Goal: Task Accomplishment & Management: Complete application form

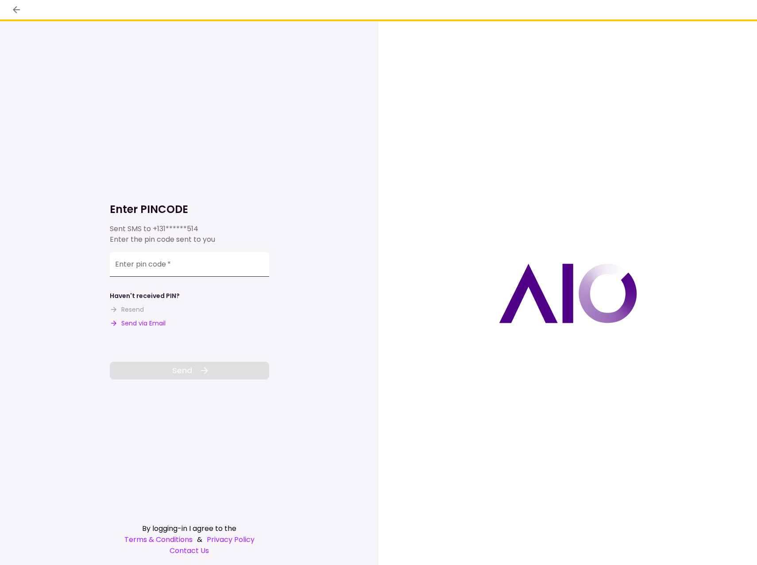
click at [136, 269] on input "Enter pin code   *" at bounding box center [189, 264] width 159 height 25
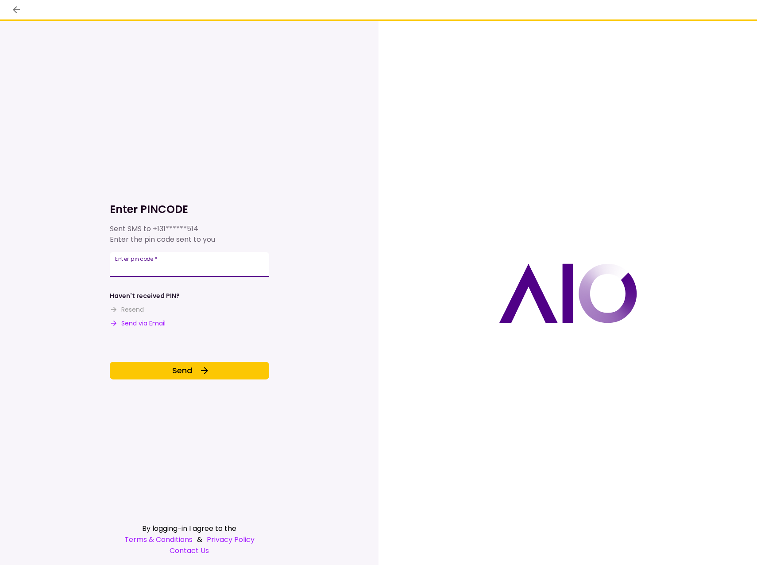
type input "******"
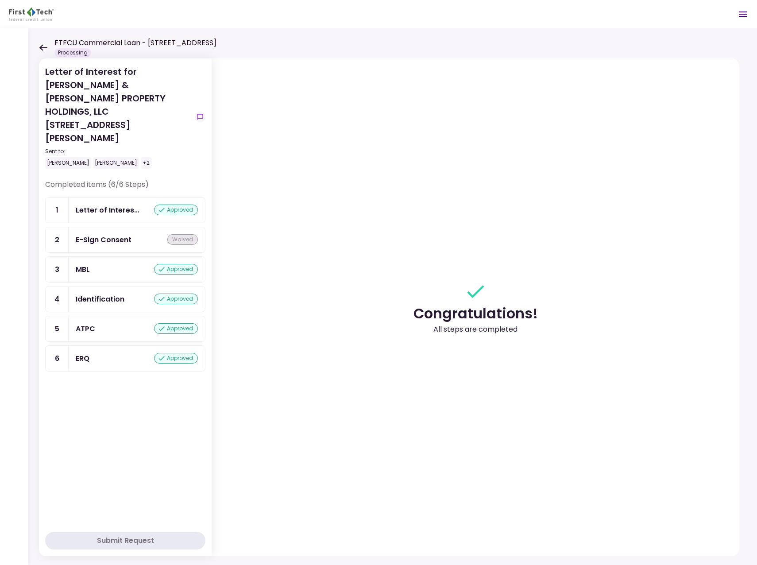
click at [44, 47] on icon at bounding box center [43, 47] width 8 height 6
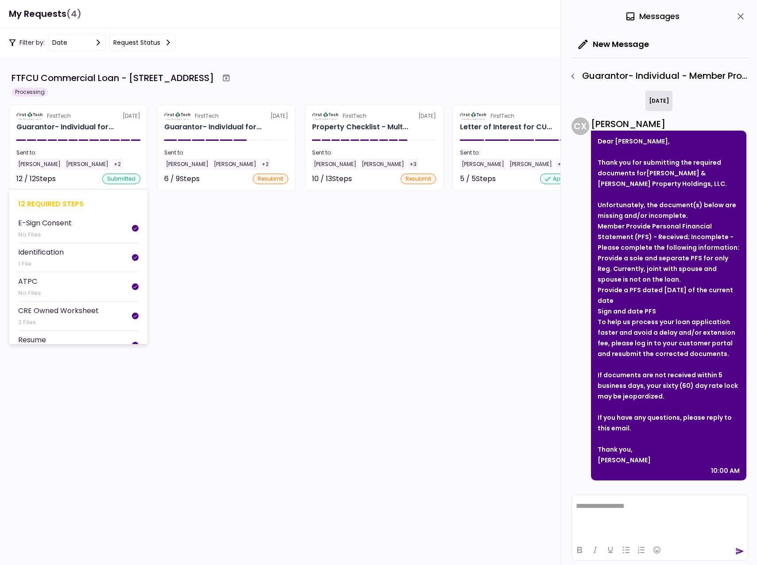
click at [37, 162] on div "[PERSON_NAME]" at bounding box center [39, 164] width 46 height 12
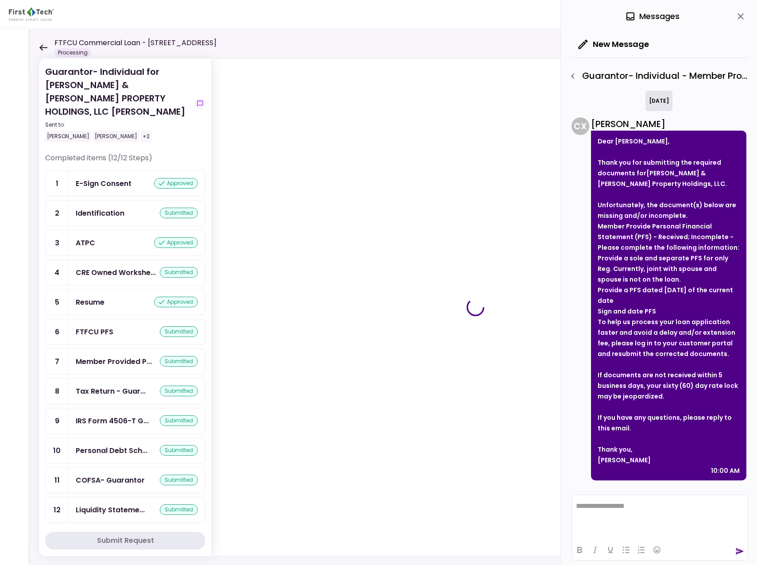
scroll to position [116, 0]
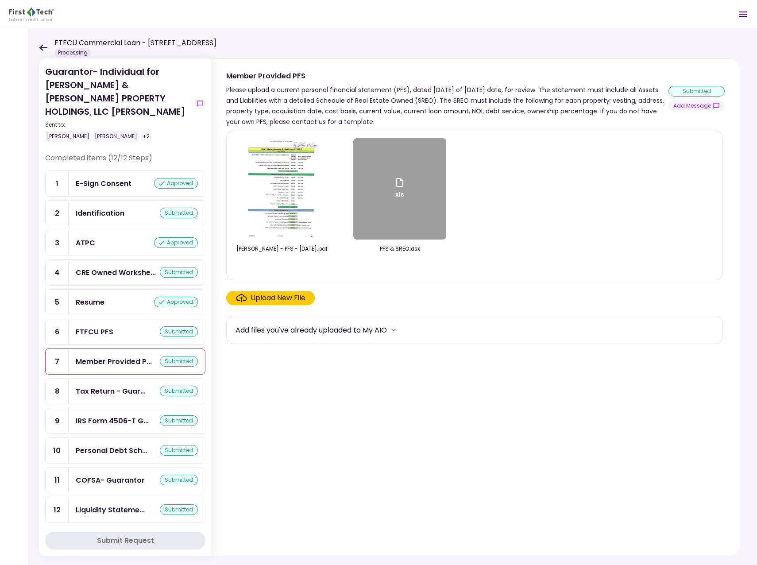
click at [112, 260] on div "CRE Owned Workshe... submitted" at bounding box center [137, 272] width 136 height 25
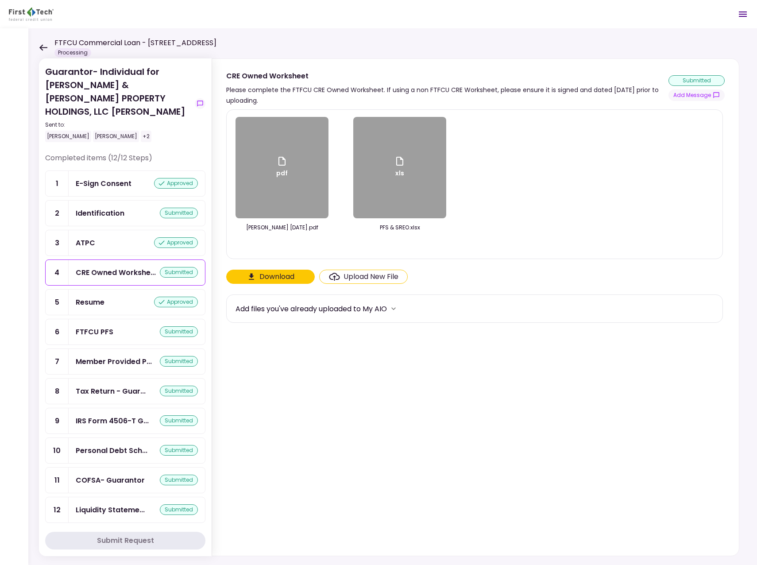
click at [414, 170] on div "xls" at bounding box center [399, 167] width 93 height 101
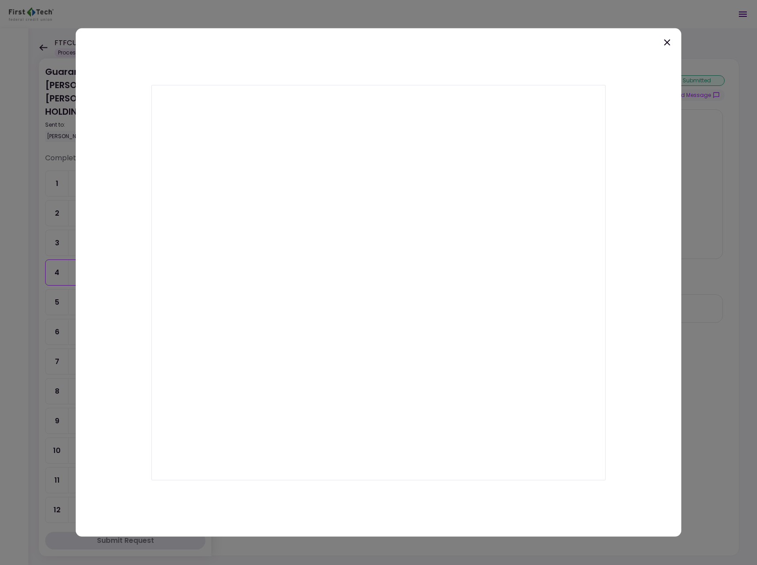
click at [666, 36] on div at bounding box center [378, 282] width 605 height 508
click at [667, 40] on icon at bounding box center [666, 42] width 11 height 11
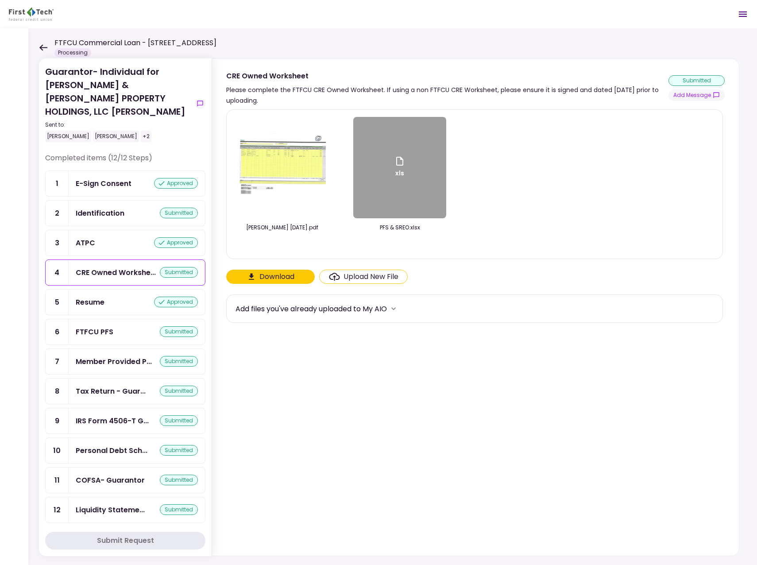
click at [268, 173] on img at bounding box center [282, 167] width 88 height 69
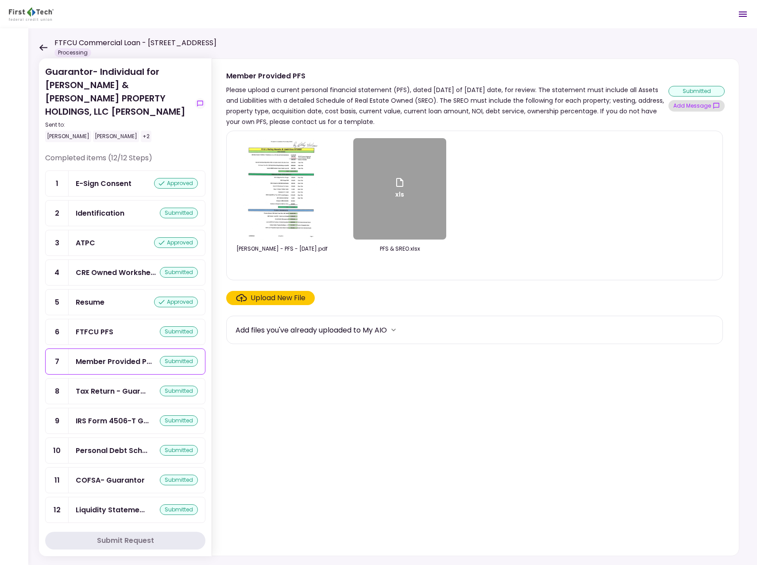
click at [696, 104] on button "Add Message" at bounding box center [696, 106] width 56 height 12
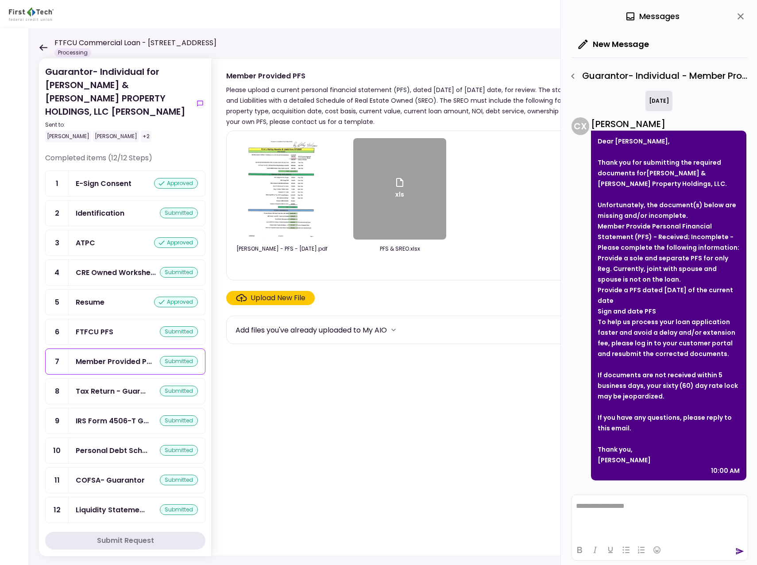
scroll to position [116, 0]
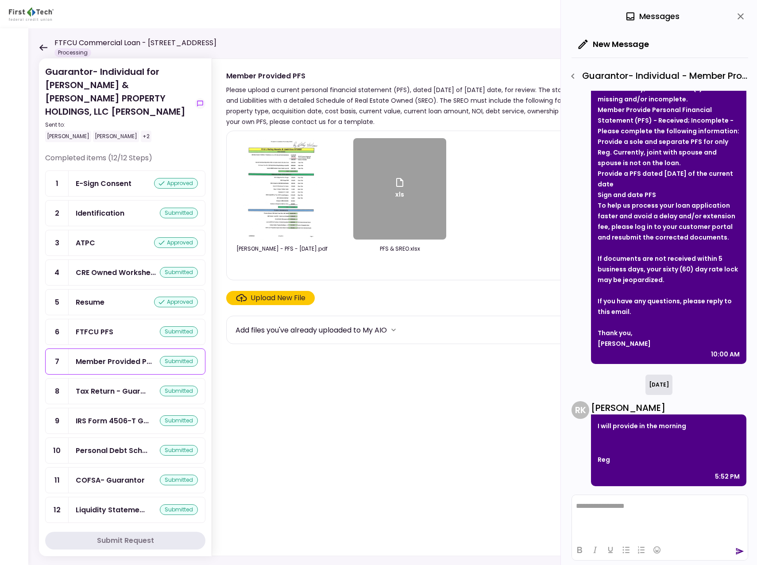
click at [296, 186] on img at bounding box center [281, 188] width 79 height 101
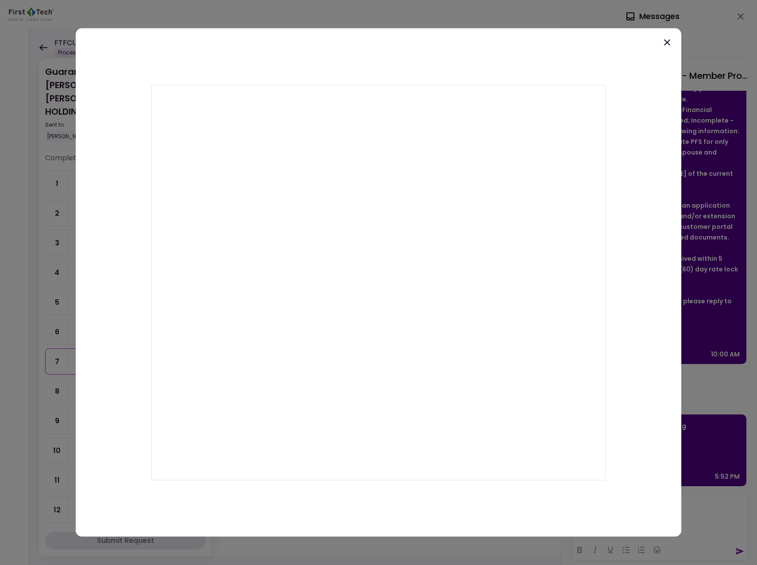
click at [666, 41] on icon at bounding box center [666, 42] width 11 height 11
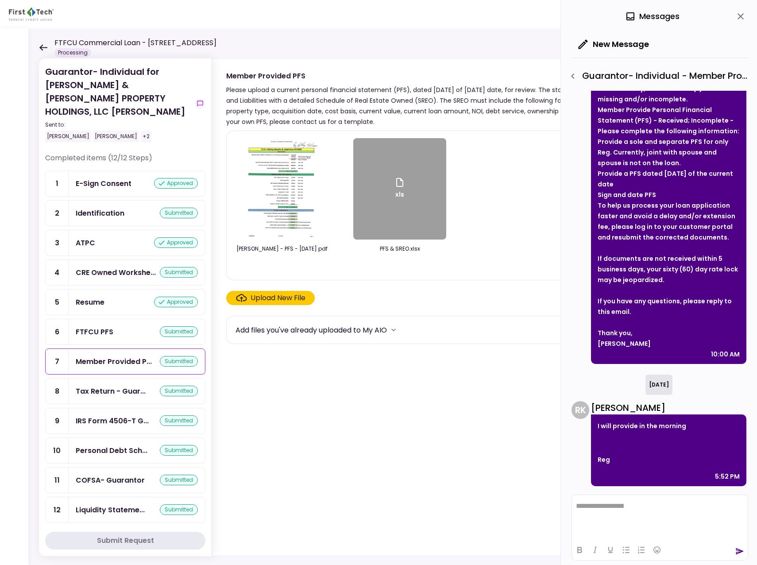
drag, startPoint x: 322, startPoint y: 400, endPoint x: 294, endPoint y: 383, distance: 32.5
click at [322, 400] on section "Kelley, Reginald - PFS - 07.29.25.pdf xls PFS & SREO.xlsx Upload New File Add f…" at bounding box center [475, 341] width 498 height 421
click at [43, 47] on icon at bounding box center [43, 47] width 8 height 6
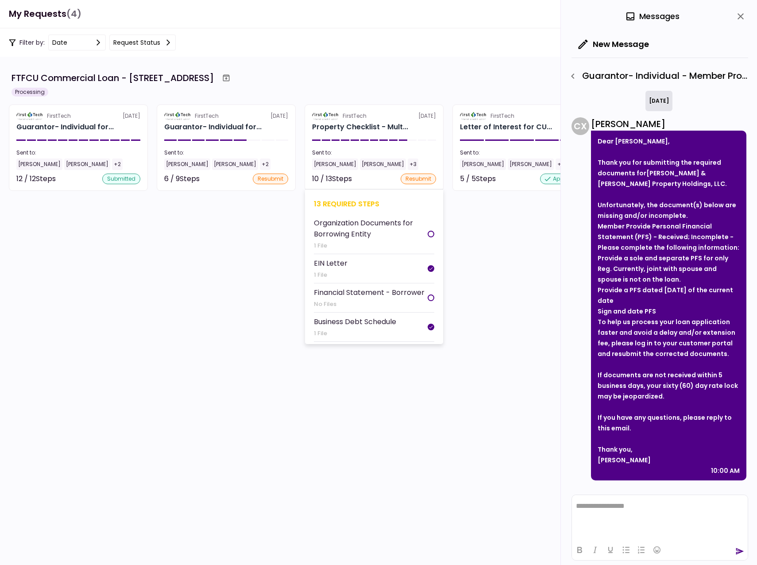
scroll to position [116, 0]
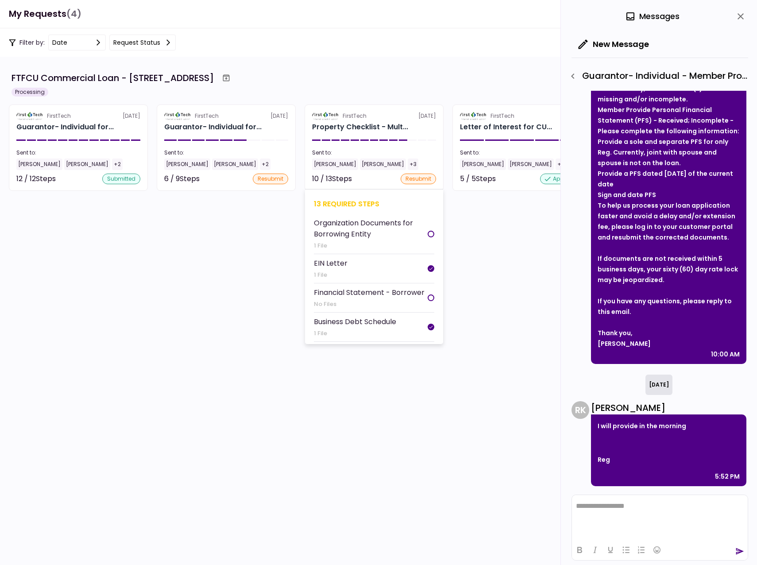
click at [329, 164] on div "Keith Cullum" at bounding box center [335, 164] width 46 height 12
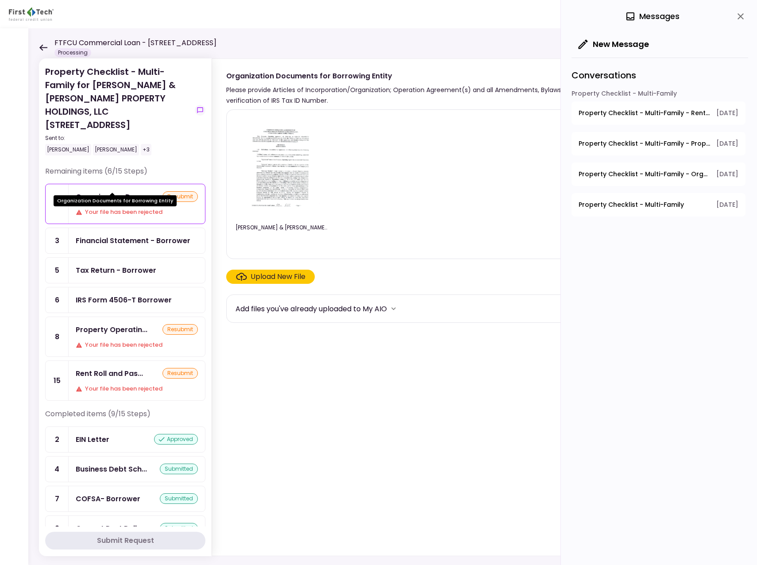
click at [129, 191] on div "Organization Docu..." at bounding box center [113, 196] width 74 height 11
click at [177, 191] on div "resubmit" at bounding box center [179, 196] width 35 height 11
click at [176, 191] on div "resubmit" at bounding box center [179, 196] width 35 height 11
click at [174, 191] on div "resubmit" at bounding box center [179, 196] width 35 height 11
click at [117, 191] on div "Organization Docu..." at bounding box center [113, 196] width 74 height 11
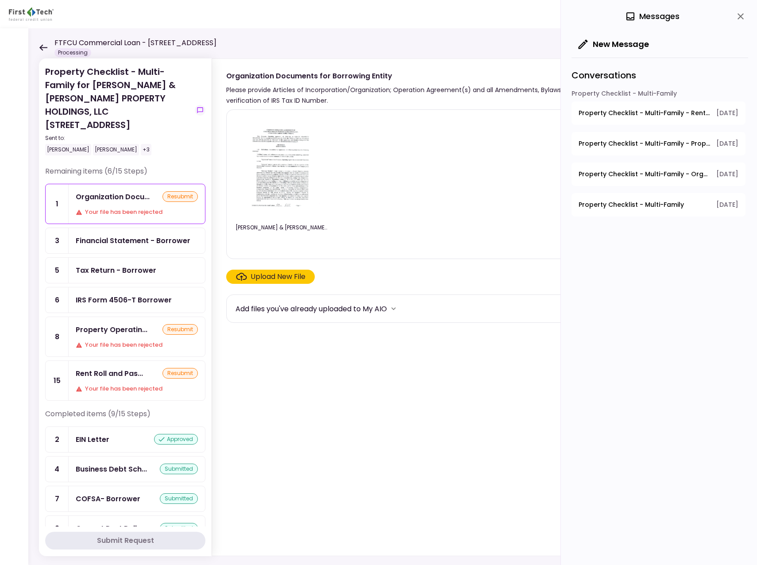
click at [170, 191] on div "resubmit" at bounding box center [179, 196] width 35 height 11
click at [259, 275] on div "Upload New File" at bounding box center [277, 276] width 55 height 11
click at [0, 0] on input "Upload New File" at bounding box center [0, 0] width 0 height 0
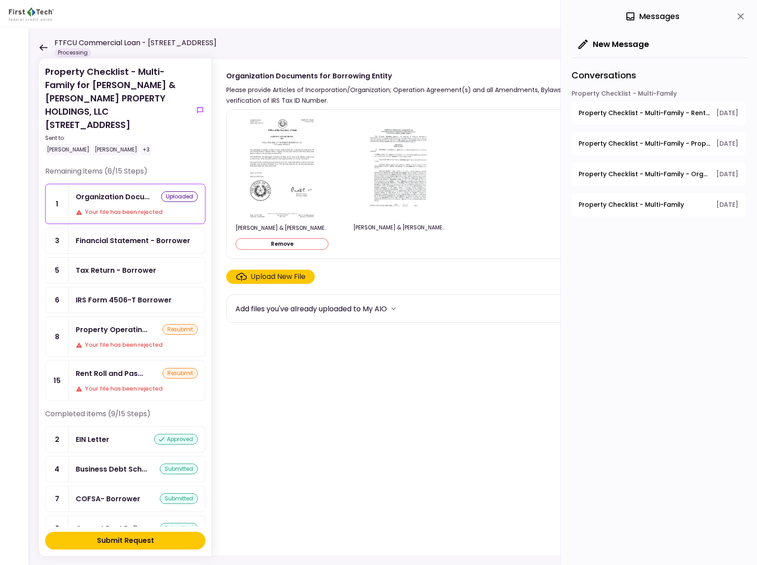
click at [280, 275] on div "Upload New File" at bounding box center [277, 276] width 55 height 11
click at [0, 0] on input "Upload New File" at bounding box center [0, 0] width 0 height 0
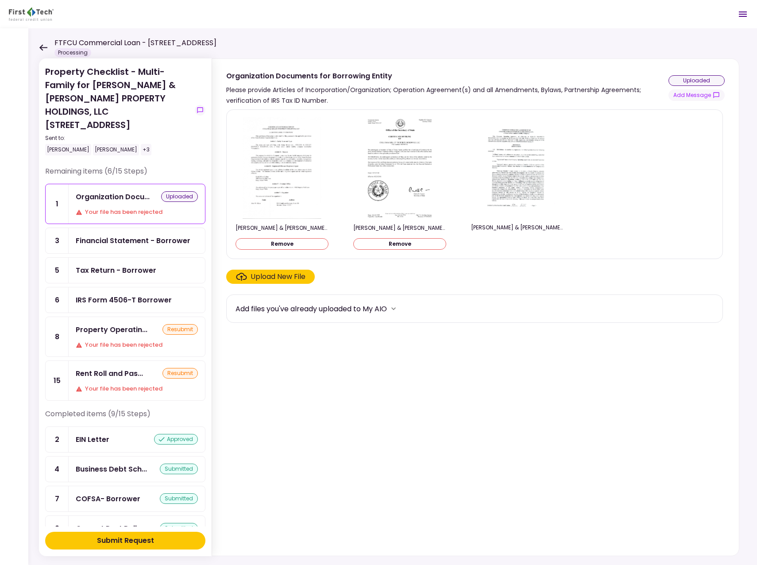
click at [121, 265] on div "Tax Return - Borrower" at bounding box center [116, 270] width 81 height 11
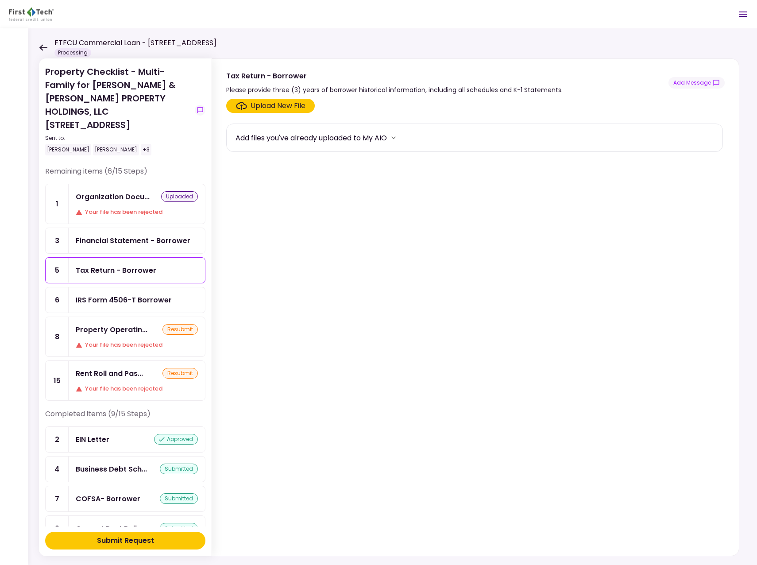
click at [258, 106] on div "Upload New File" at bounding box center [277, 105] width 55 height 11
click at [0, 0] on input "Upload New File" at bounding box center [0, 0] width 0 height 0
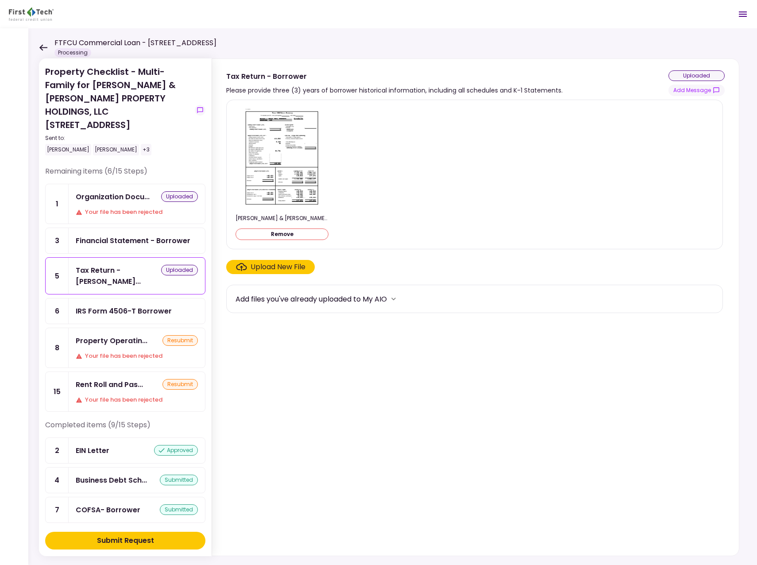
click at [270, 268] on div "Upload New File" at bounding box center [277, 266] width 55 height 11
click at [0, 0] on input "Upload New File" at bounding box center [0, 0] width 0 height 0
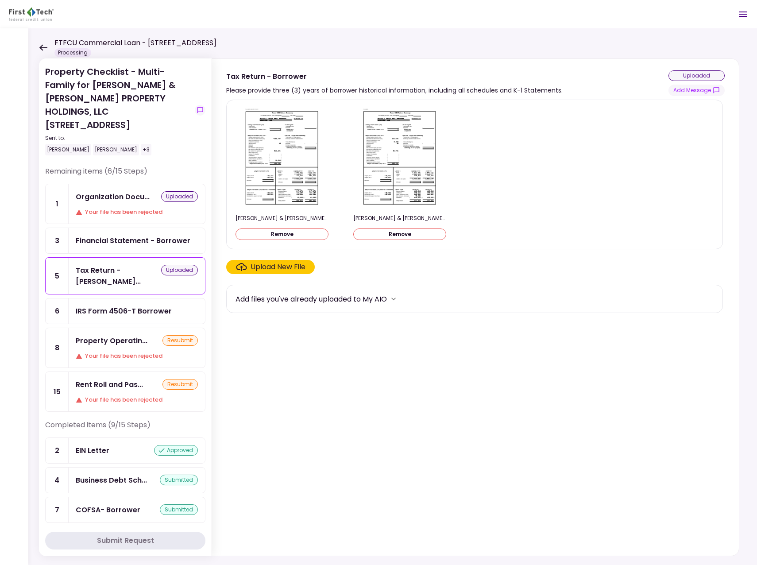
click at [267, 266] on div "Upload New File" at bounding box center [277, 266] width 55 height 11
click at [0, 0] on input "Upload New File" at bounding box center [0, 0] width 0 height 0
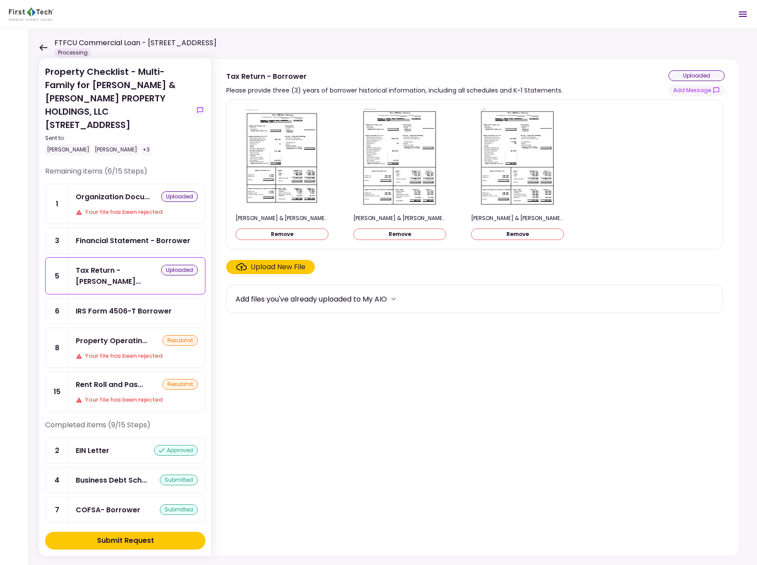
click at [276, 265] on div "Upload New File" at bounding box center [277, 266] width 55 height 11
click at [0, 0] on input "Upload New File" at bounding box center [0, 0] width 0 height 0
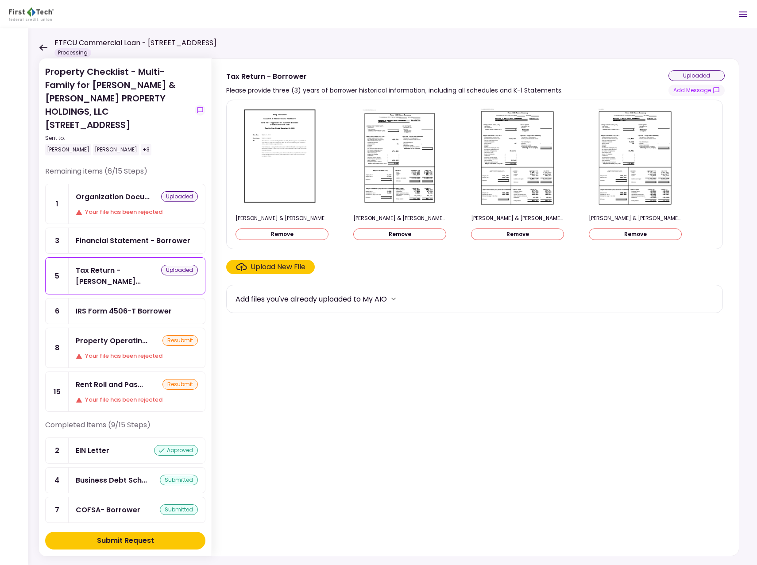
click at [140, 539] on div "Submit Request" at bounding box center [125, 540] width 57 height 11
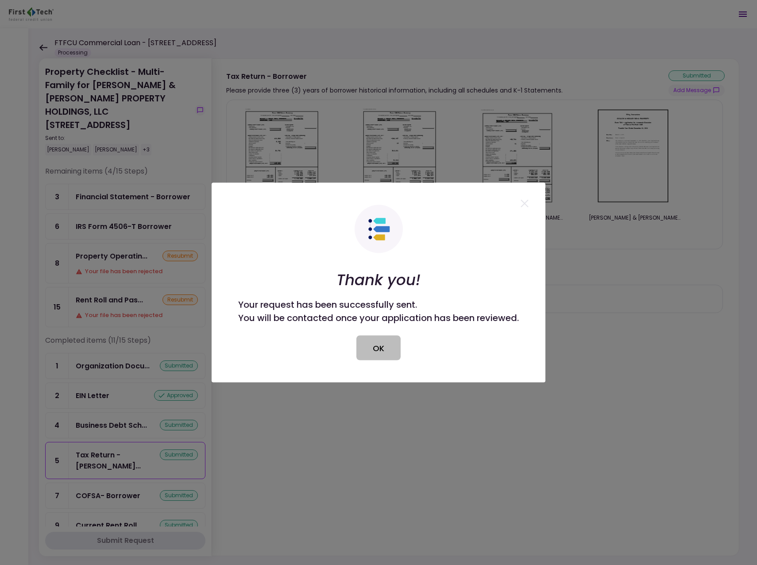
click at [382, 351] on button "OK" at bounding box center [378, 347] width 44 height 25
